Goal: Task Accomplishment & Management: Manage account settings

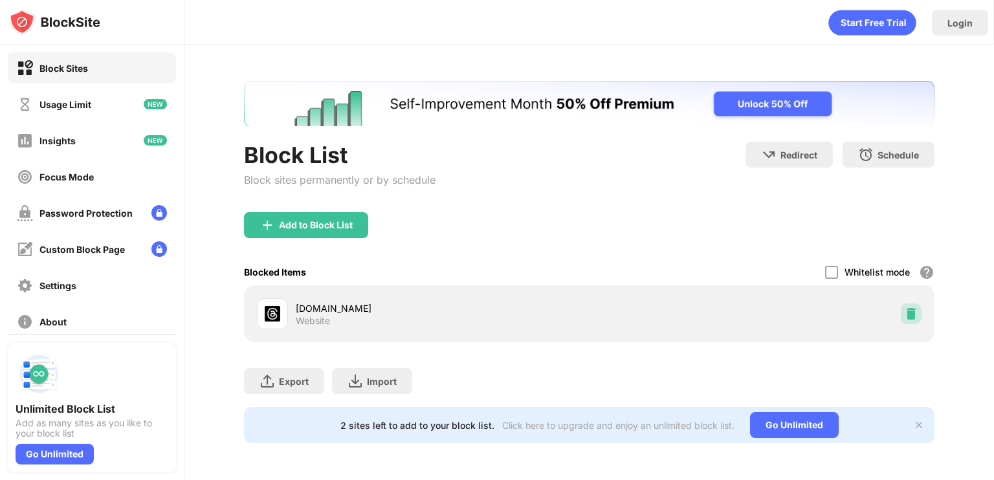
click at [908, 307] on img at bounding box center [910, 313] width 13 height 13
